Goal: Information Seeking & Learning: Learn about a topic

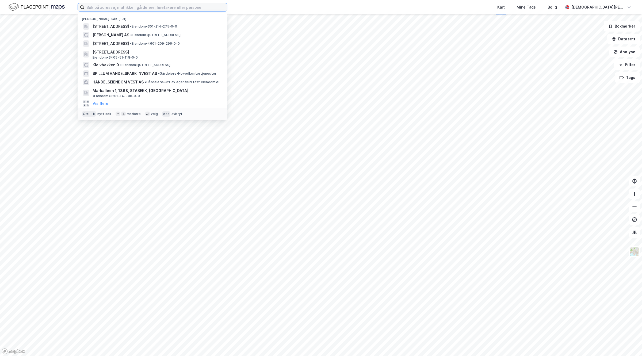
click at [146, 5] on input at bounding box center [155, 7] width 143 height 8
paste input "[PERSON_NAME][STREET_ADDRESS]"
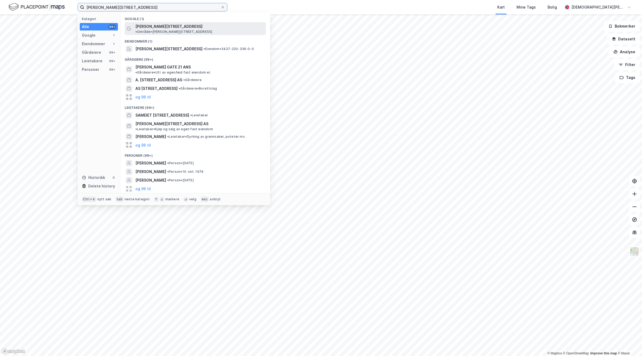
type input "[PERSON_NAME][STREET_ADDRESS]"
click at [155, 25] on span "[PERSON_NAME][STREET_ADDRESS]" at bounding box center [168, 26] width 67 height 6
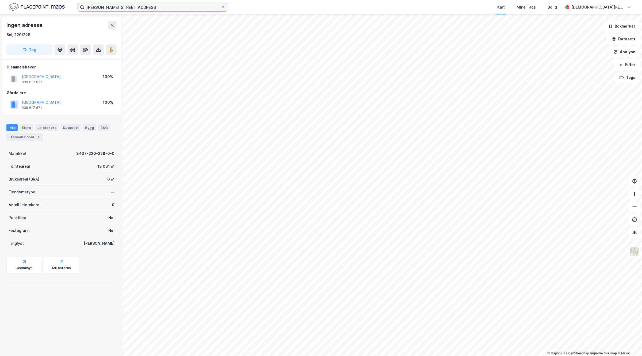
click at [170, 9] on input "[PERSON_NAME][STREET_ADDRESS]" at bounding box center [152, 7] width 136 height 8
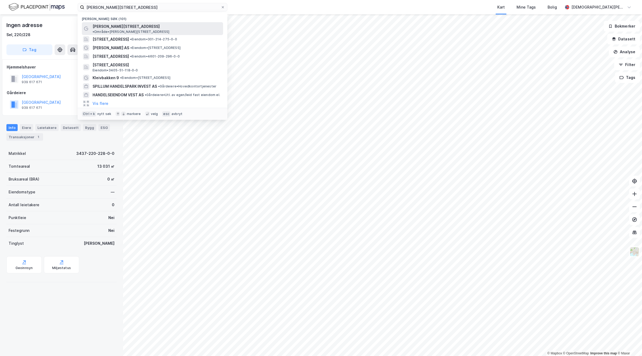
click at [94, 30] on span "•" at bounding box center [94, 32] width 2 height 4
